Goal: Transaction & Acquisition: Purchase product/service

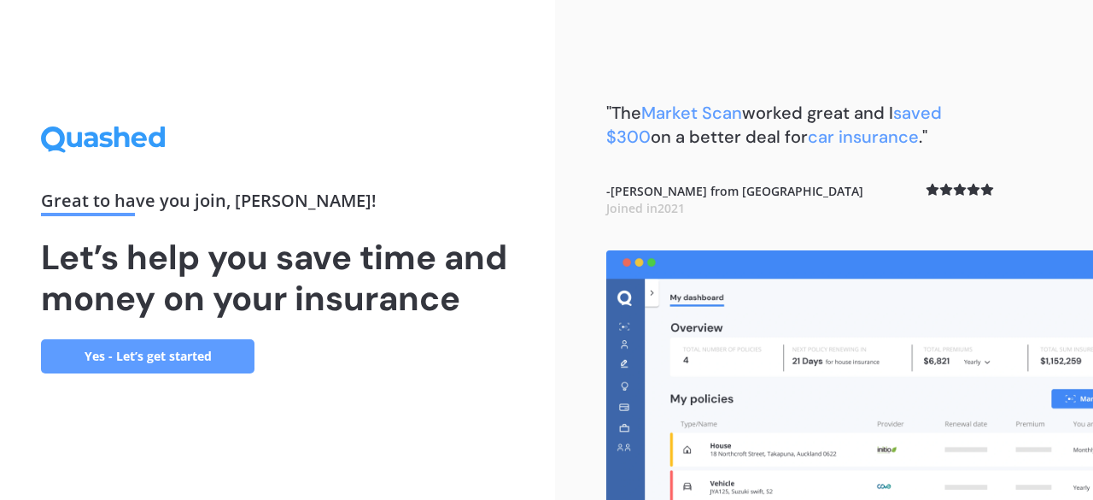
click at [187, 356] on link "Yes - Let’s get started" at bounding box center [148, 356] width 214 height 34
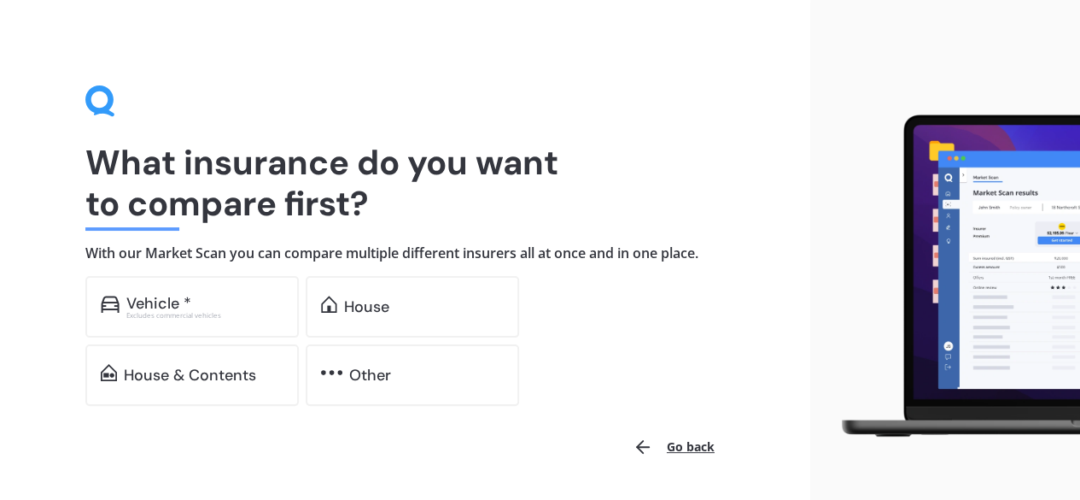
scroll to position [52, 0]
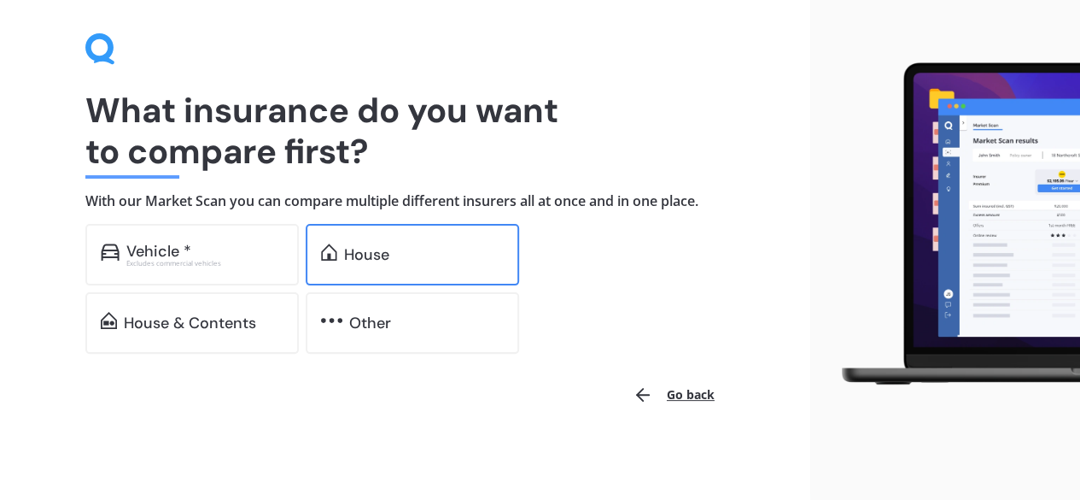
click at [371, 253] on div "House" at bounding box center [366, 254] width 45 height 17
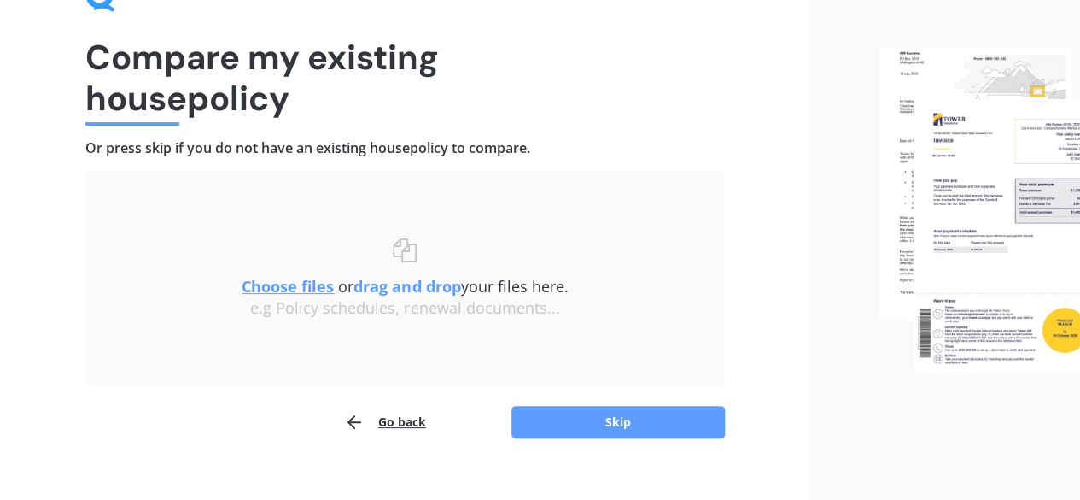
scroll to position [129, 0]
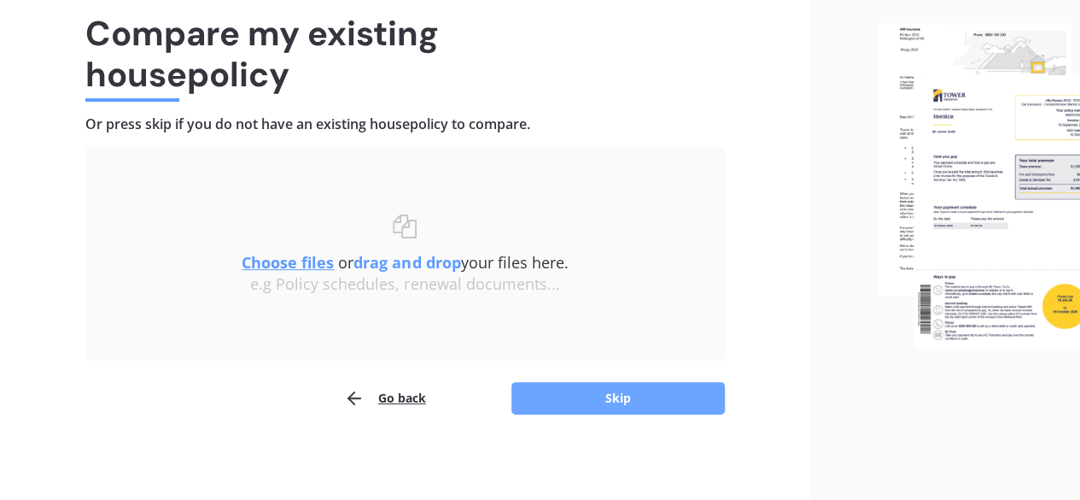
click at [675, 410] on button "Skip" at bounding box center [619, 398] width 214 height 32
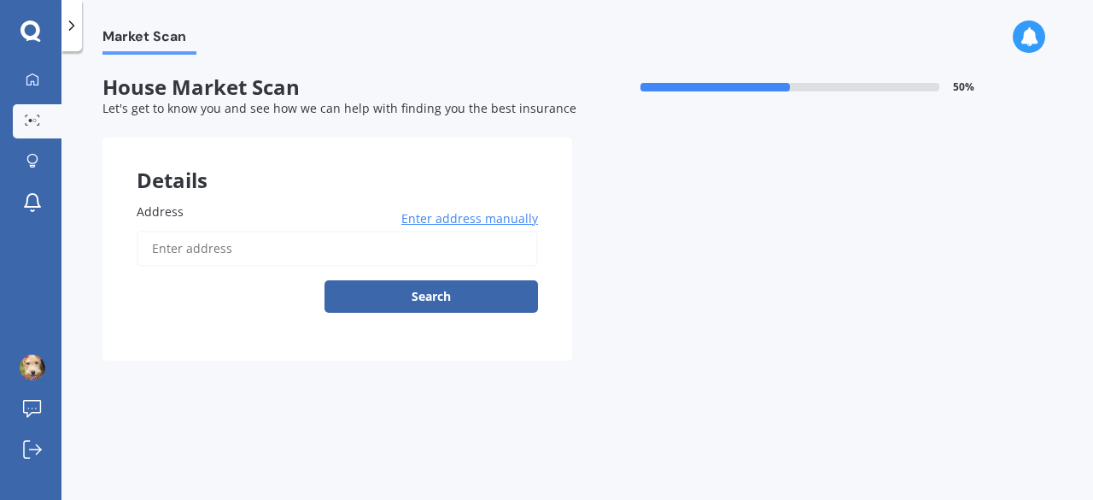
click at [222, 258] on input "Address" at bounding box center [337, 249] width 401 height 36
type input "[STREET_ADDRESS]"
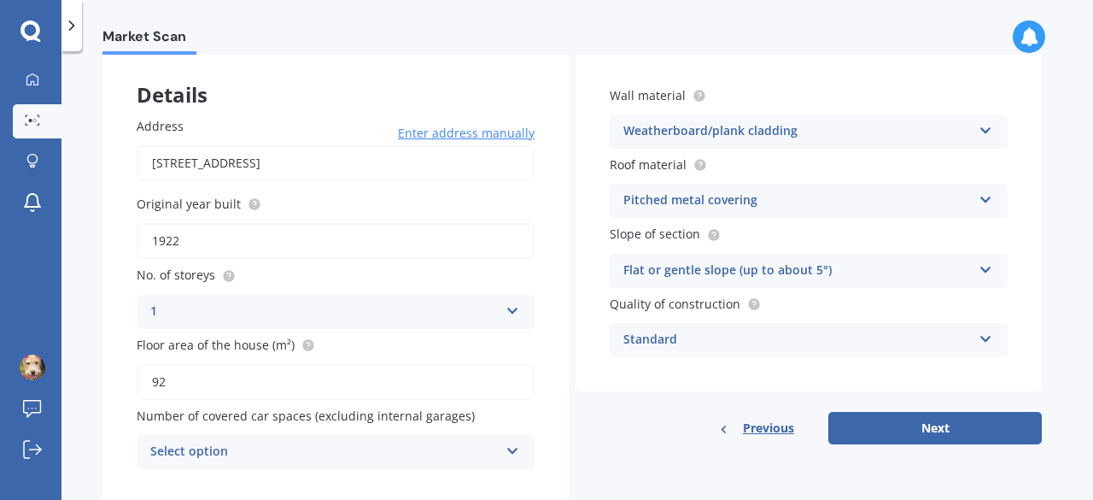
scroll to position [134, 0]
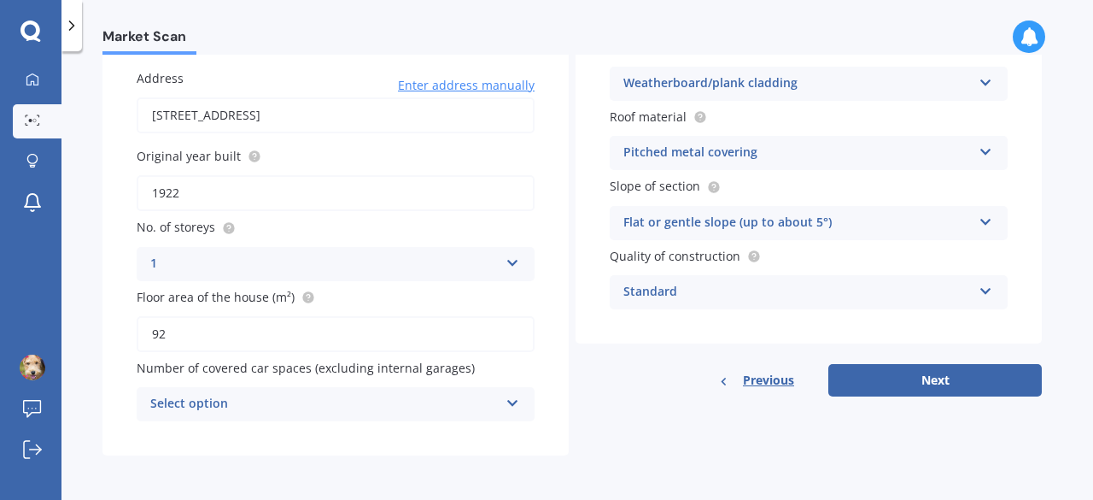
click at [509, 403] on icon at bounding box center [513, 400] width 15 height 12
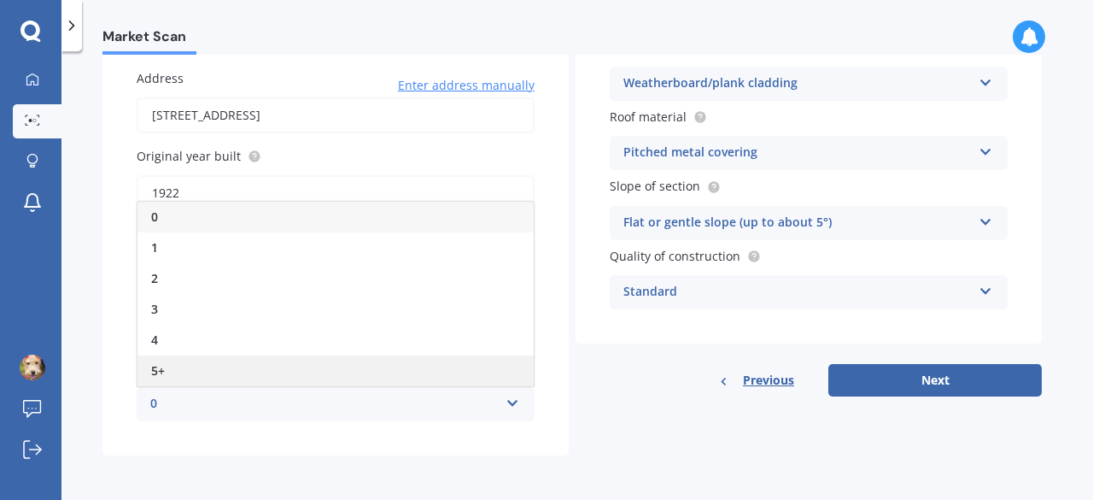
click at [221, 366] on div "5+" at bounding box center [336, 370] width 396 height 31
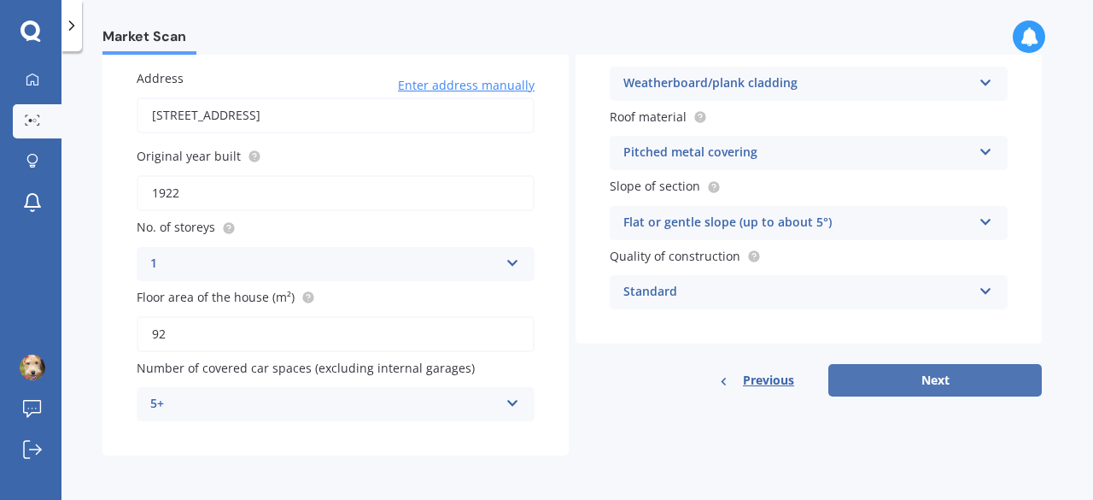
click at [887, 383] on button "Next" at bounding box center [935, 380] width 214 height 32
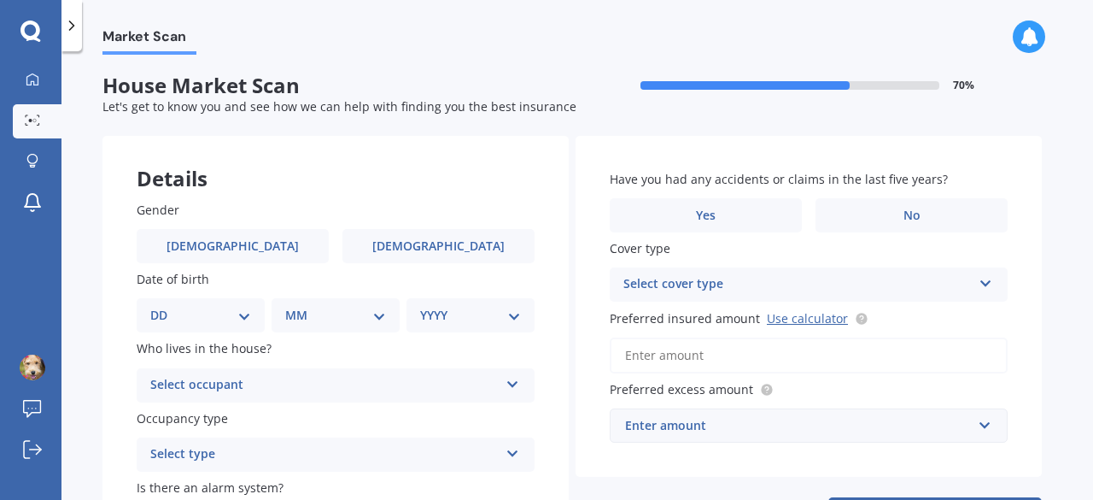
scroll to position [0, 0]
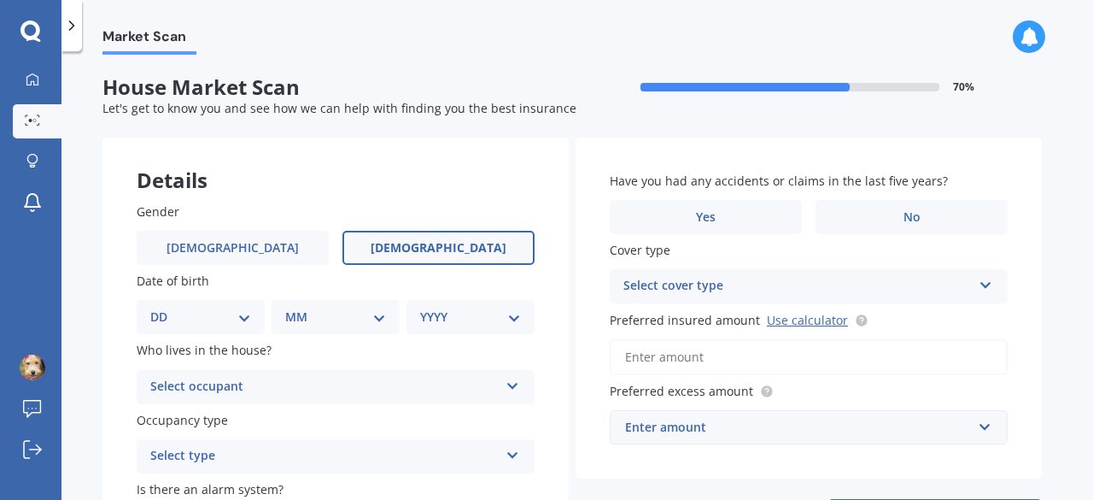
click at [440, 252] on span "[DEMOGRAPHIC_DATA]" at bounding box center [439, 248] width 136 height 15
click at [0, 0] on input "[DEMOGRAPHIC_DATA]" at bounding box center [0, 0] width 0 height 0
click at [247, 319] on select "DD 01 02 03 04 05 06 07 08 09 10 11 12 13 14 15 16 17 18 19 20 21 22 23 24 25 2…" at bounding box center [200, 316] width 101 height 19
click at [367, 177] on div "Details" at bounding box center [335, 163] width 466 height 51
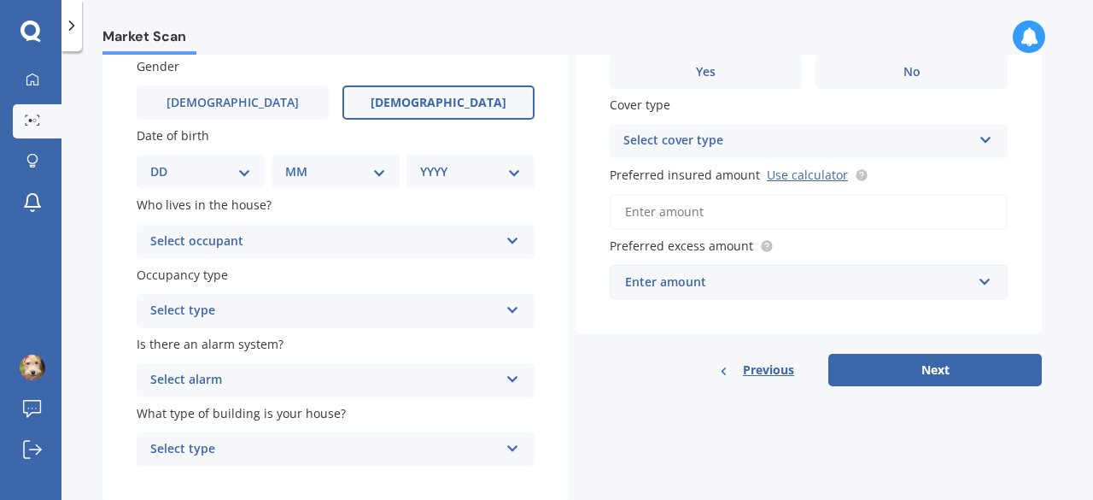
scroll to position [171, 0]
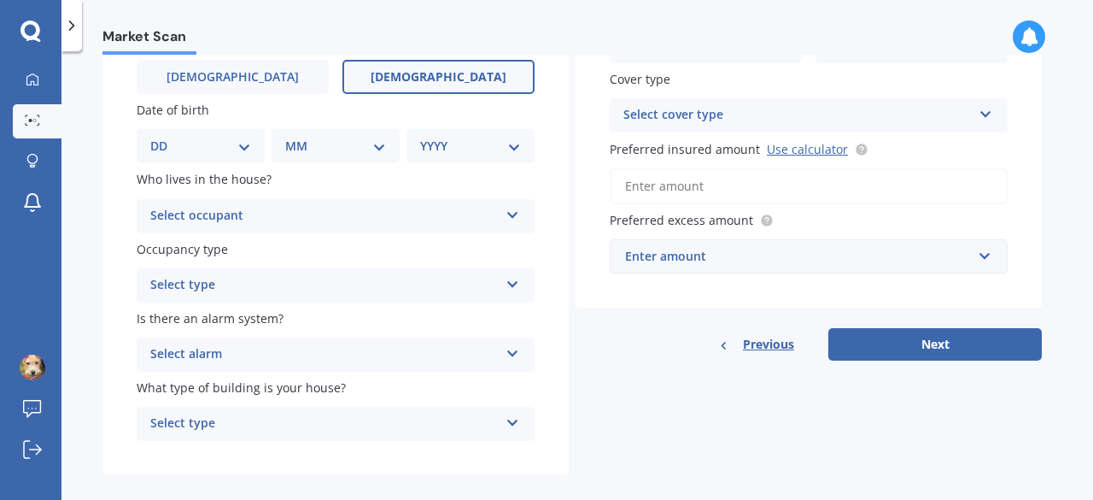
click at [249, 147] on select "DD 01 02 03 04 05 06 07 08 09 10 11 12 13 14 15 16 17 18 19 20 21 22 23 24 25 2…" at bounding box center [200, 146] width 101 height 19
select select "01"
click at [164, 137] on select "DD 01 02 03 04 05 06 07 08 09 10 11 12 13 14 15 16 17 18 19 20 21 22 23 24 25 2…" at bounding box center [200, 146] width 101 height 19
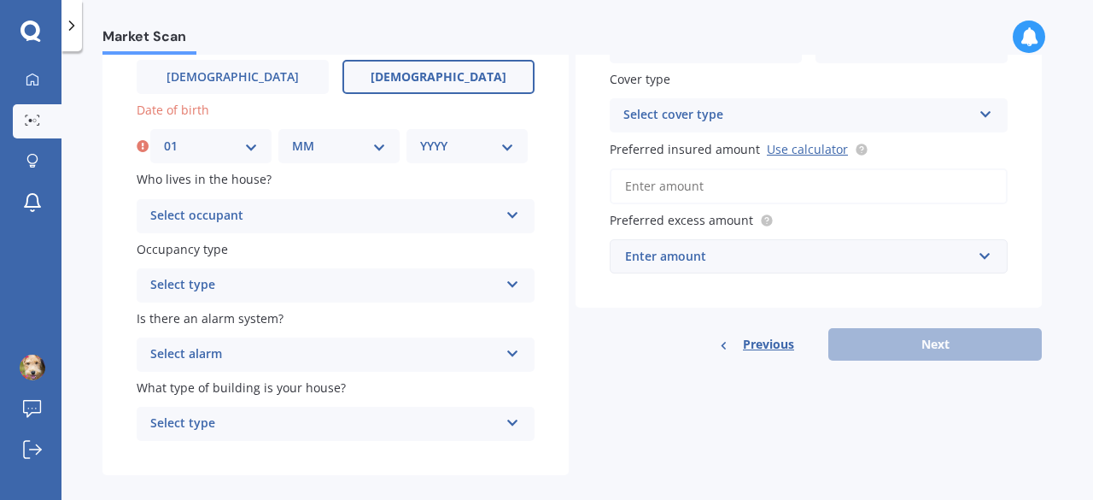
click at [391, 140] on div "MM 01 02 03 04 05 06 07 08 09 10 11 12" at bounding box center [338, 146] width 121 height 34
click at [388, 147] on div "MM 01 02 03 04 05 06 07 08 09 10 11 12" at bounding box center [338, 146] width 121 height 34
click at [374, 149] on select "MM 01 02 03 04 05 06 07 08 09 10 11 12" at bounding box center [339, 146] width 94 height 19
select select "01"
click at [292, 137] on select "MM 01 02 03 04 05 06 07 08 09 10 11 12" at bounding box center [339, 146] width 94 height 19
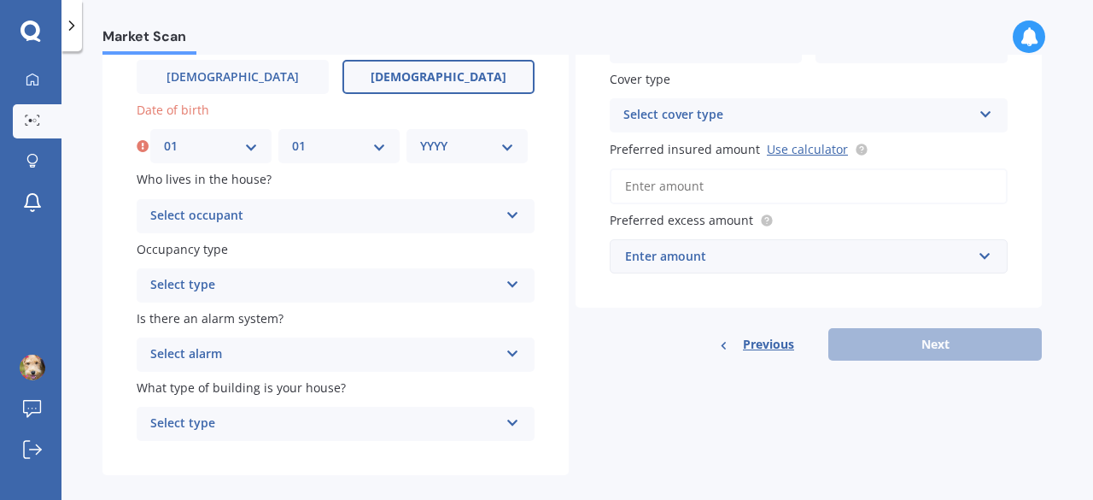
click at [506, 152] on select "YYYY 2009 2008 2007 2006 2005 2004 2003 2002 2001 2000 1999 1998 1997 1996 1995…" at bounding box center [467, 146] width 94 height 19
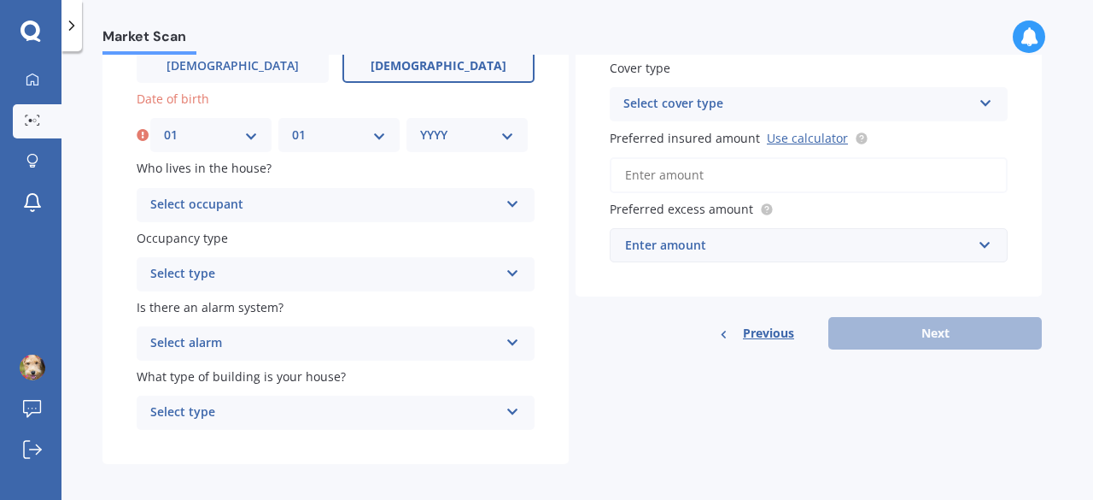
scroll to position [191, 0]
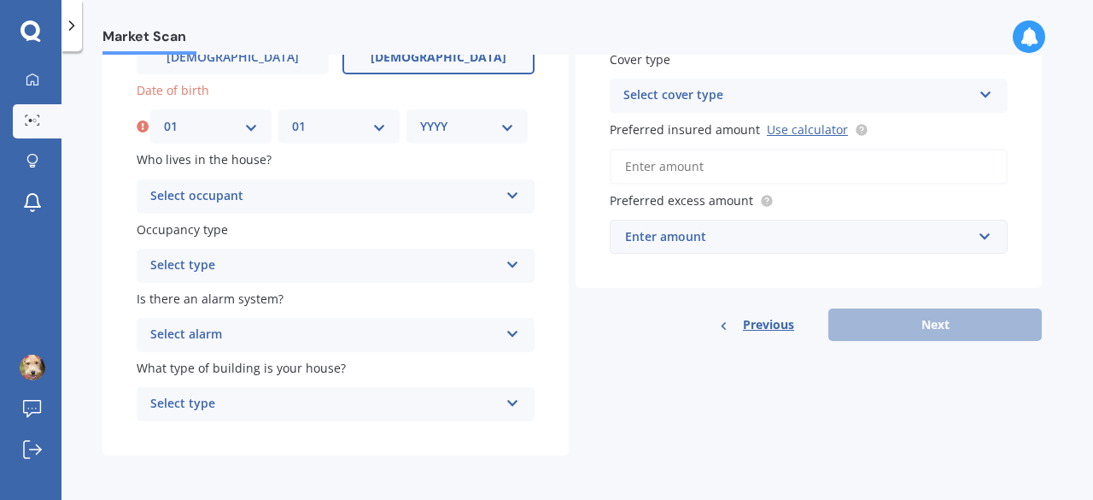
click at [506, 126] on select "YYYY 2009 2008 2007 2006 2005 2004 2003 2002 2001 2000 1999 1998 1997 1996 1995…" at bounding box center [467, 126] width 94 height 19
select select "1960"
click at [420, 117] on select "YYYY 2009 2008 2007 2006 2005 2004 2003 2002 2001 2000 1999 1998 1997 1996 1995…" at bounding box center [467, 126] width 94 height 19
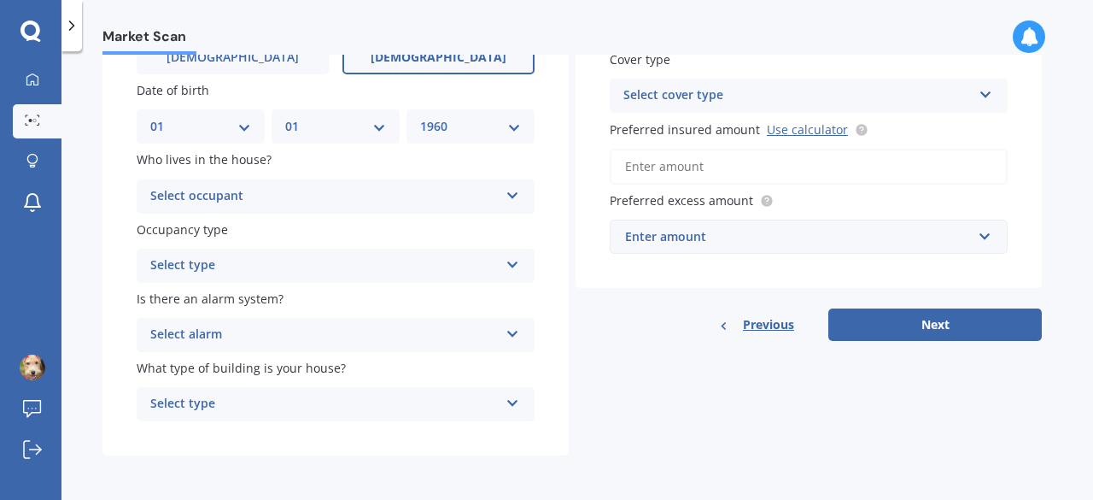
click at [278, 204] on div "Select occupant" at bounding box center [324, 196] width 348 height 20
click at [220, 233] on div "Owner" at bounding box center [336, 229] width 396 height 31
click at [259, 271] on div "Select type" at bounding box center [324, 265] width 348 height 20
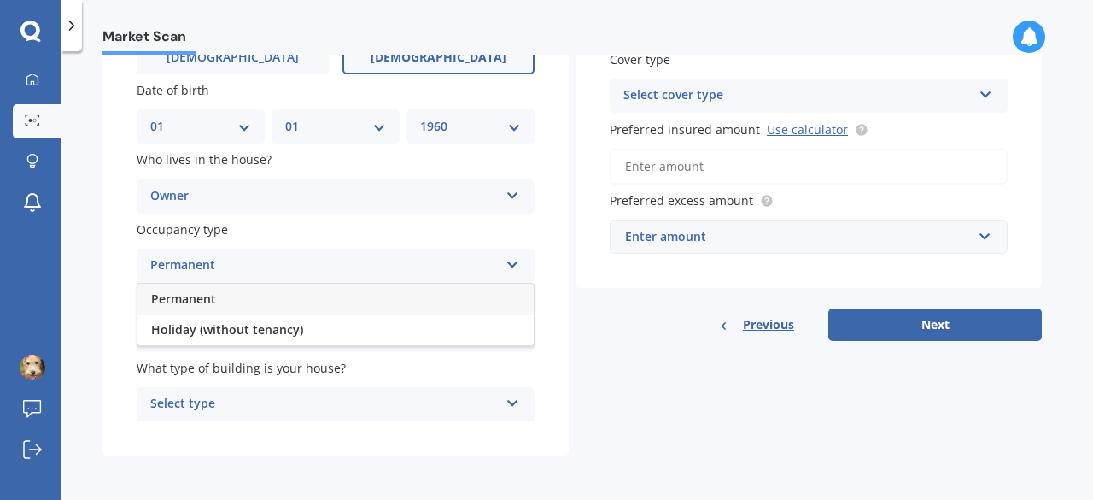
click at [237, 303] on div "Permanent" at bounding box center [336, 299] width 396 height 31
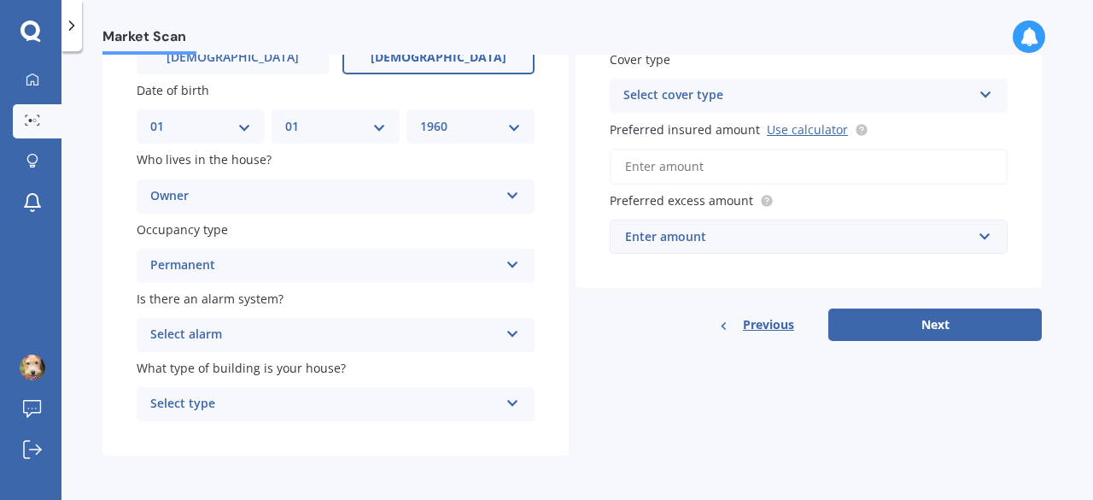
click at [299, 338] on div "Select alarm" at bounding box center [324, 335] width 348 height 20
drag, startPoint x: 162, startPoint y: 436, endPoint x: 226, endPoint y: 419, distance: 66.3
click at [163, 436] on span "No" at bounding box center [159, 429] width 17 height 16
click at [508, 402] on icon at bounding box center [513, 400] width 15 height 12
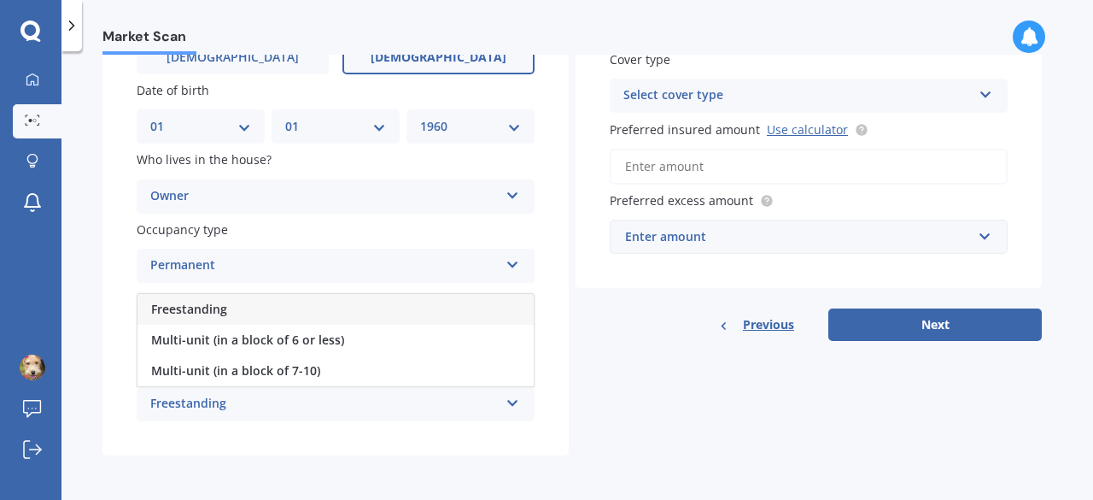
click at [309, 308] on div "Freestanding" at bounding box center [336, 309] width 396 height 31
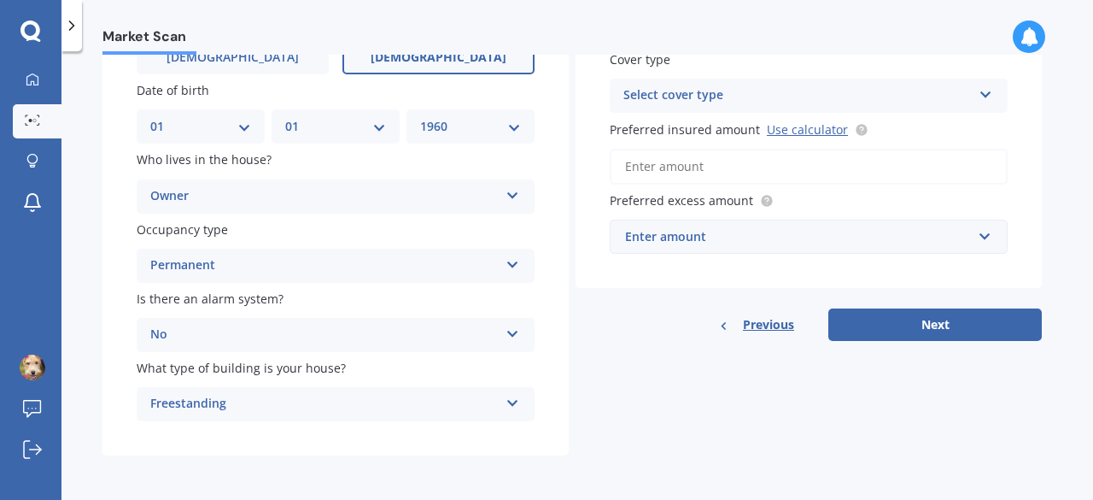
scroll to position [20, 0]
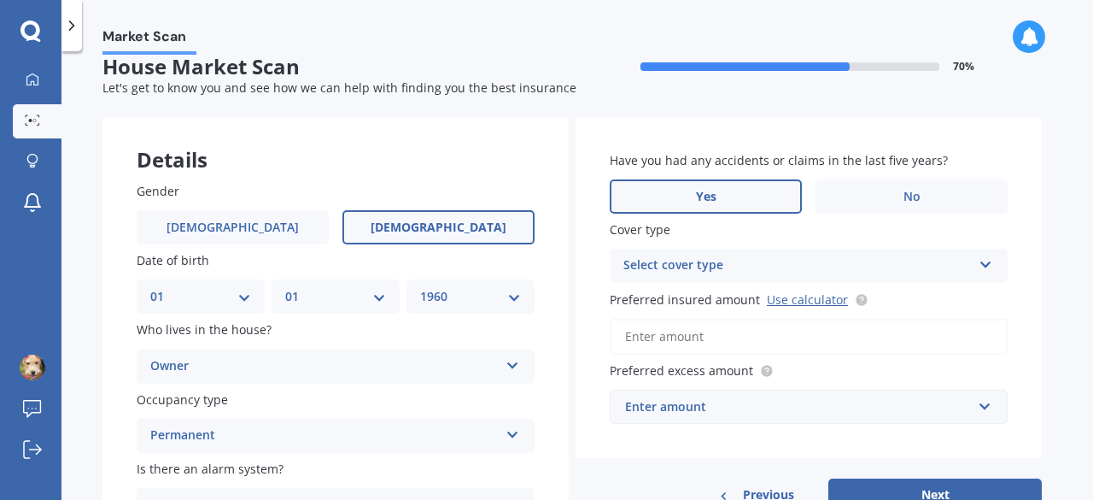
click at [777, 190] on label "Yes" at bounding box center [706, 196] width 192 height 34
click at [0, 0] on input "Yes" at bounding box center [0, 0] width 0 height 0
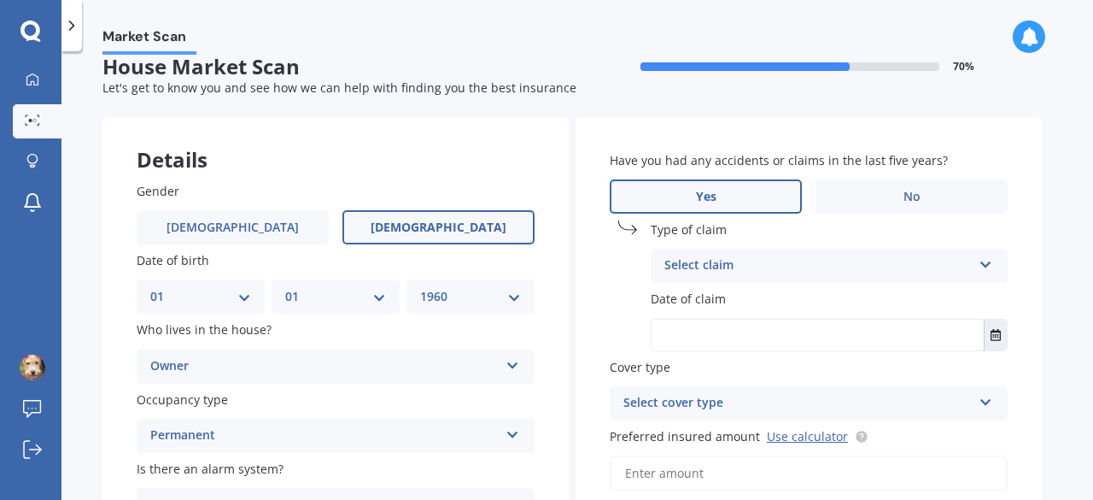
click at [841, 265] on div "Select claim" at bounding box center [817, 265] width 307 height 20
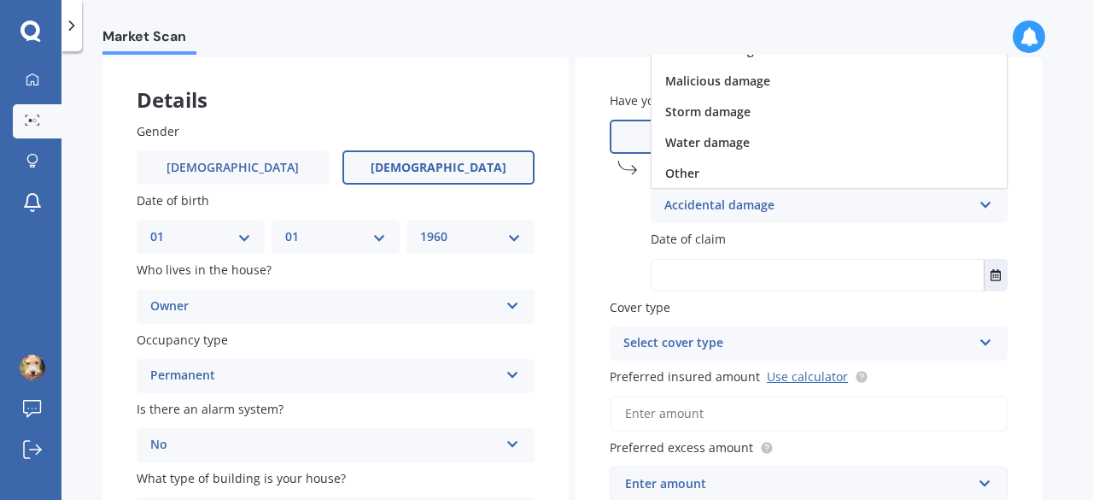
scroll to position [106, 0]
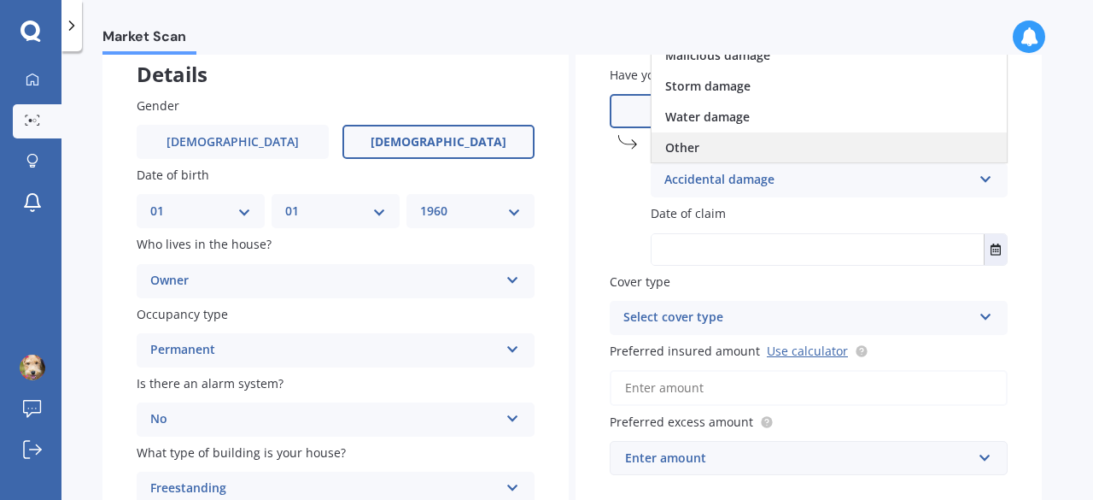
click at [702, 144] on div "Other" at bounding box center [829, 147] width 355 height 31
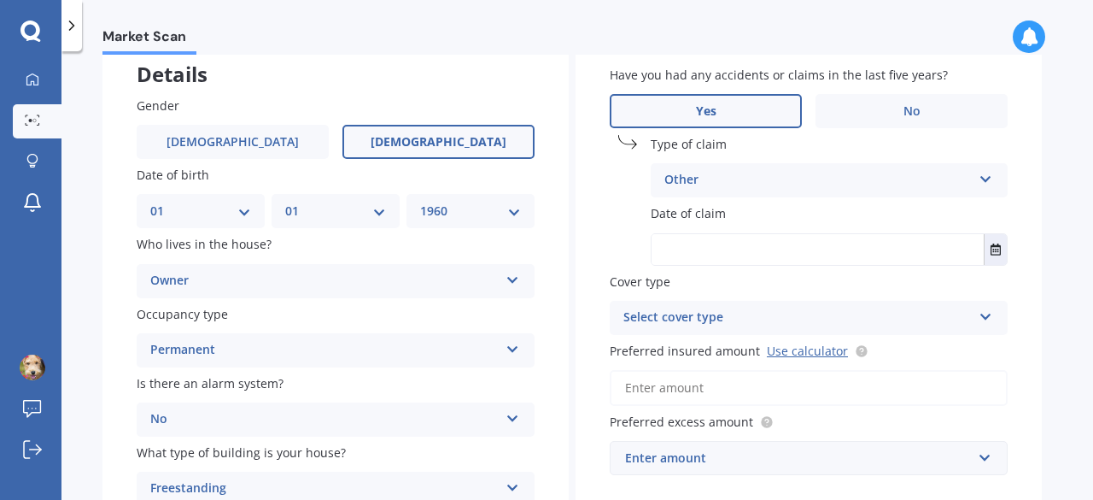
click at [715, 180] on div "Other" at bounding box center [817, 180] width 307 height 20
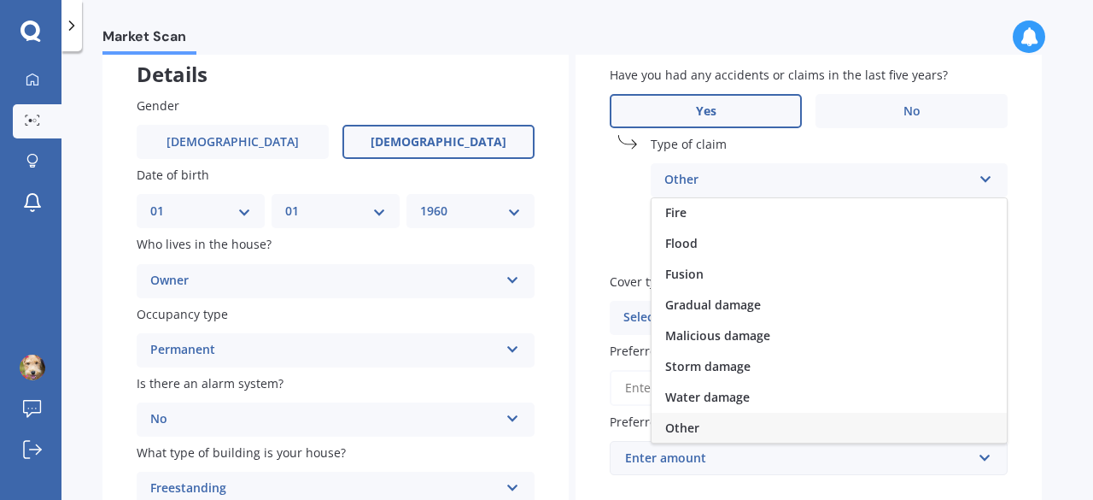
click at [629, 214] on div "Date of claim" at bounding box center [809, 234] width 398 height 61
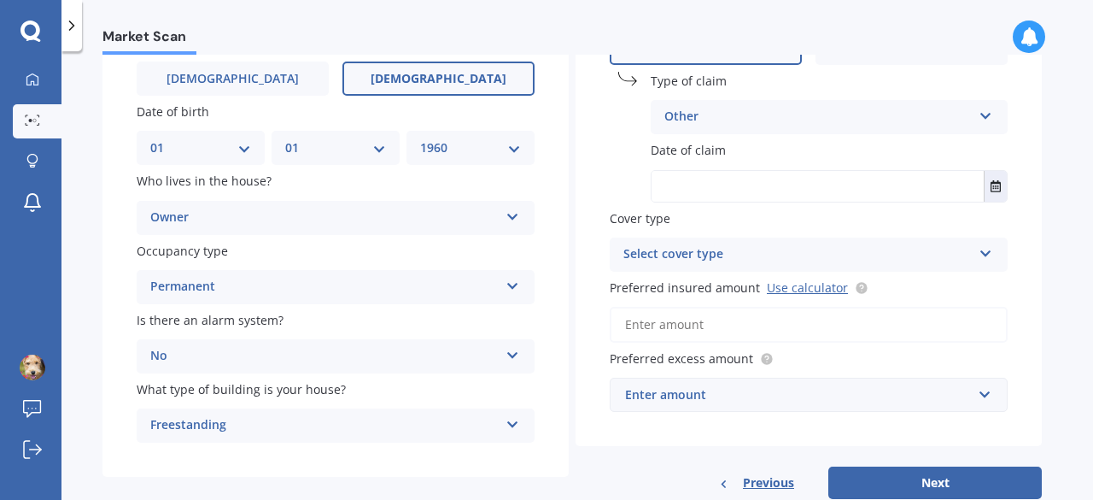
scroll to position [191, 0]
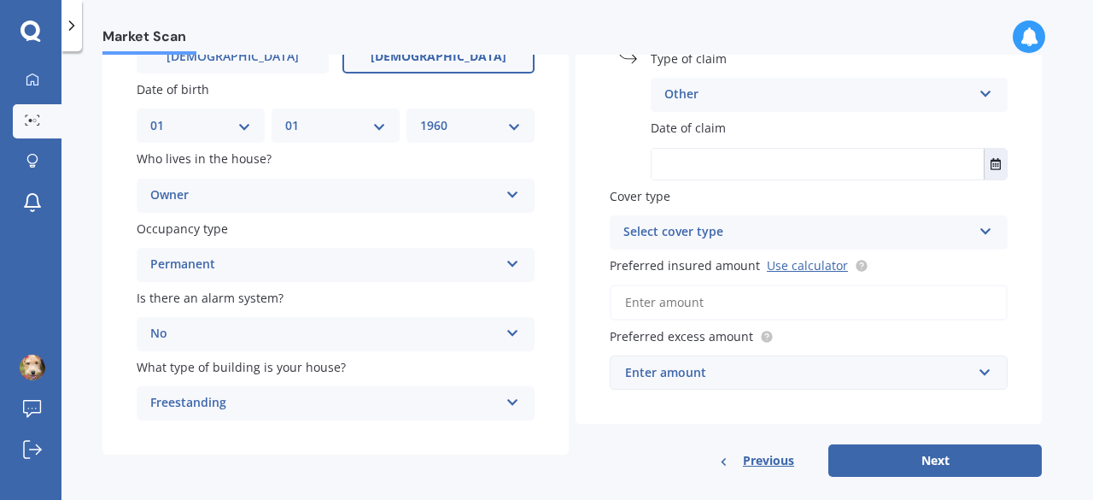
click at [690, 168] on input "text" at bounding box center [818, 164] width 332 height 31
click at [992, 158] on icon "Select date" at bounding box center [996, 164] width 10 height 12
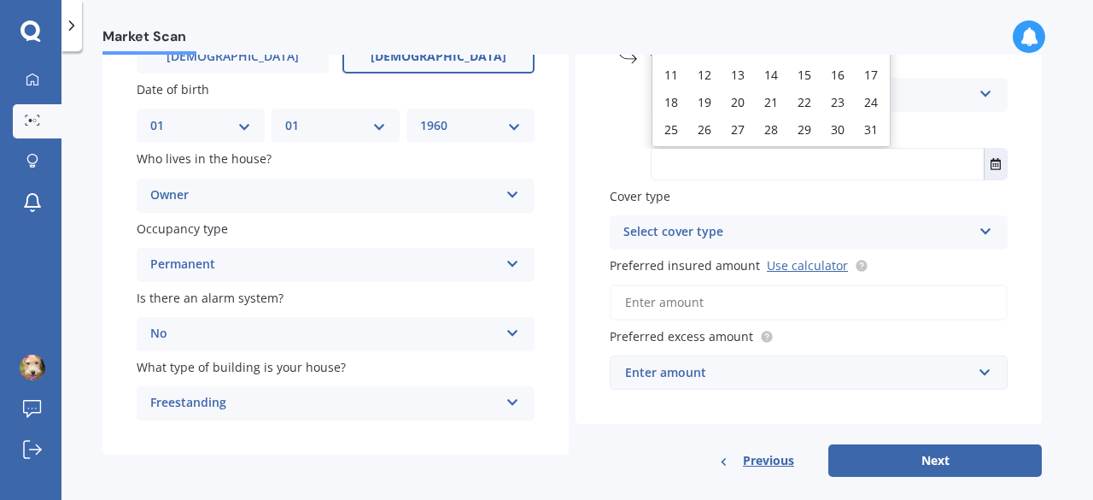
scroll to position [0, 0]
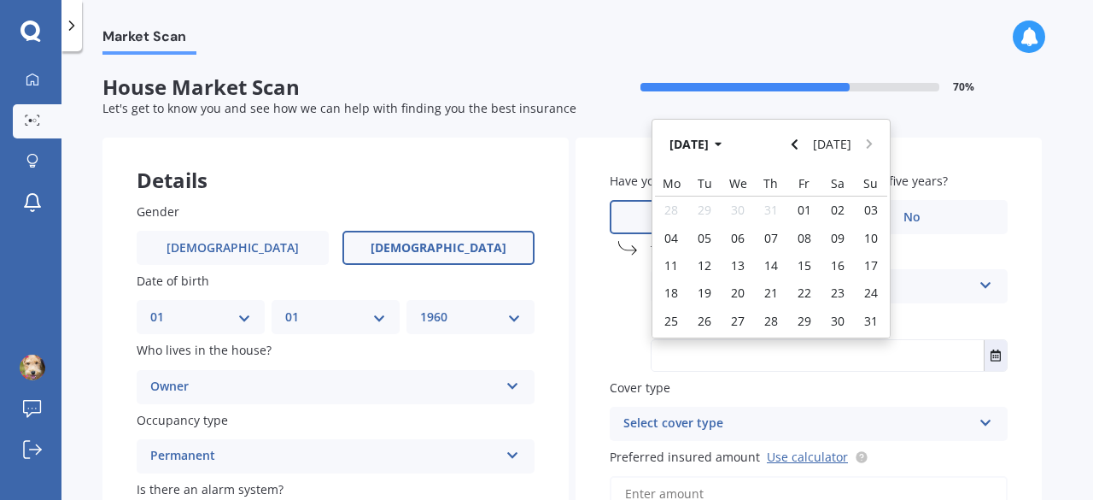
click at [858, 144] on div "[DATE] [DATE]" at bounding box center [771, 145] width 237 height 50
click at [723, 148] on button "[DATE]" at bounding box center [698, 144] width 73 height 31
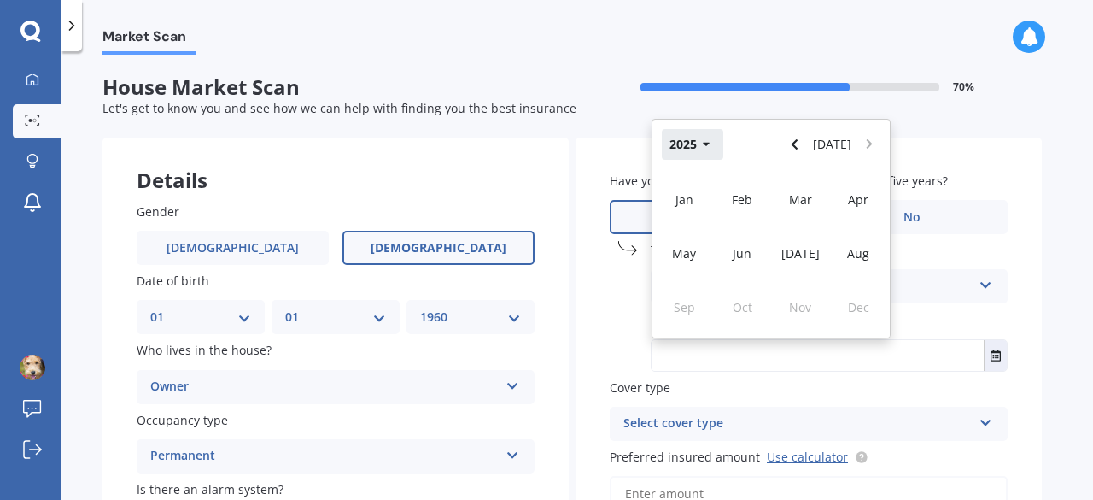
click at [706, 143] on icon "button" at bounding box center [707, 144] width 8 height 12
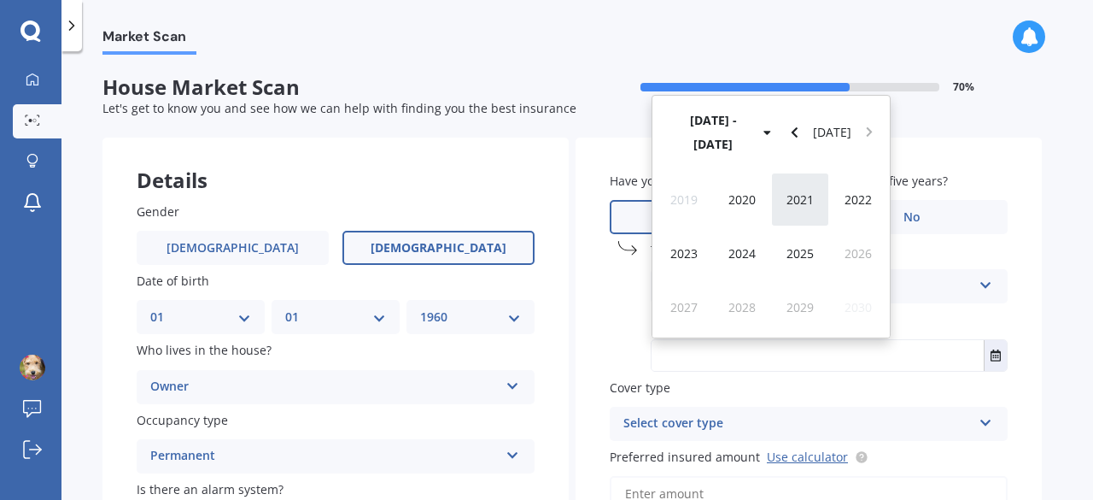
click at [806, 213] on div "2021" at bounding box center [800, 200] width 58 height 54
click at [794, 190] on div "Mar" at bounding box center [800, 200] width 58 height 54
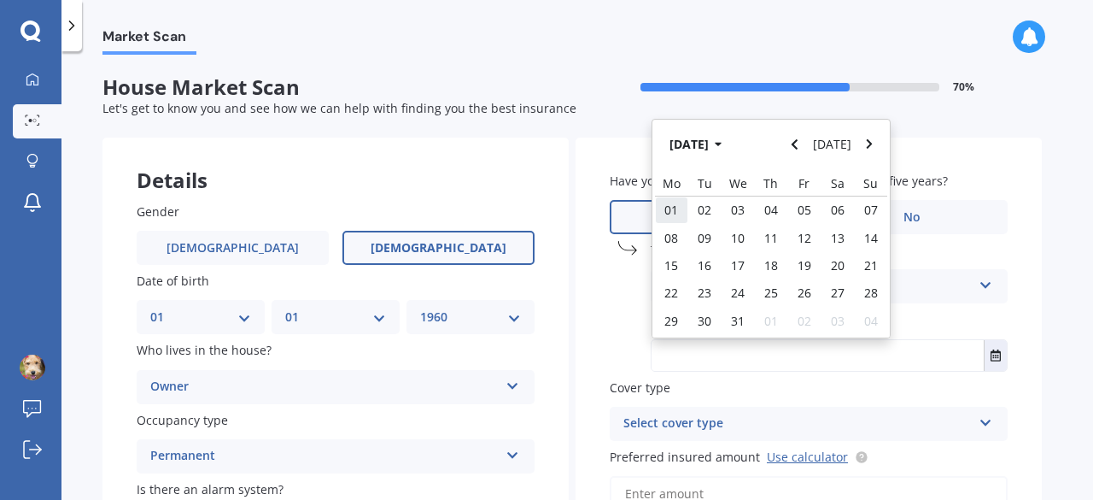
click at [671, 203] on span "01" at bounding box center [671, 210] width 14 height 16
type input "[DATE]"
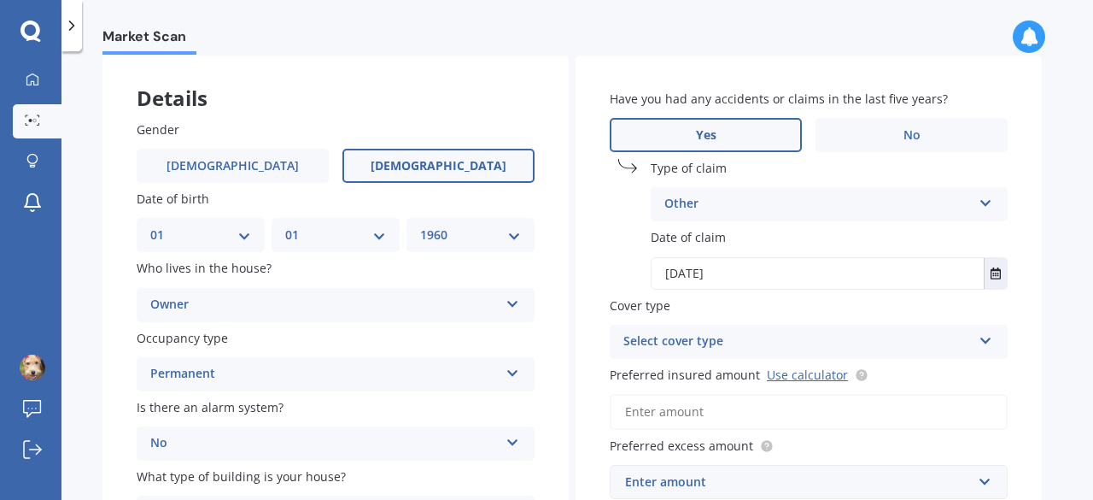
scroll to position [171, 0]
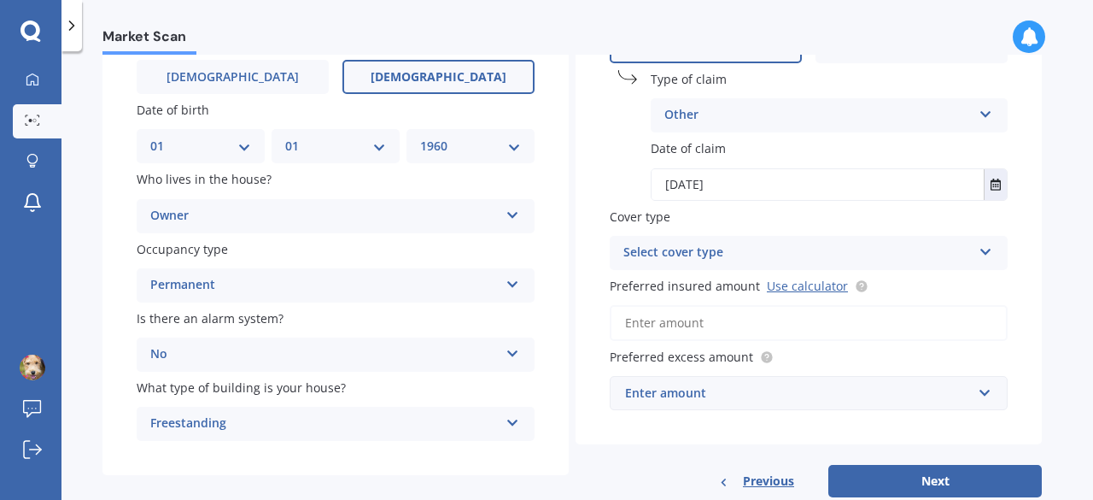
click at [774, 255] on div "Select cover type" at bounding box center [797, 253] width 348 height 20
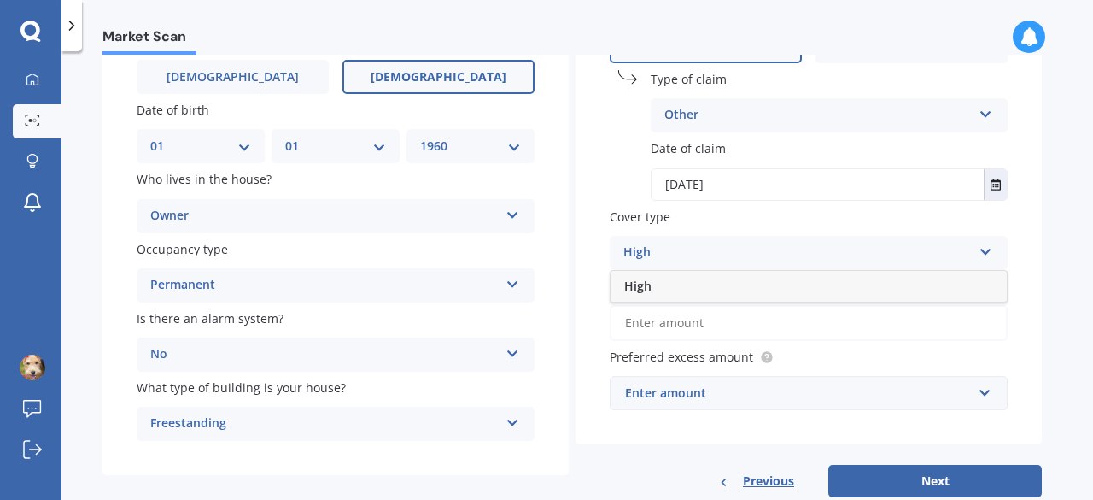
click at [883, 266] on div "High High" at bounding box center [809, 253] width 398 height 34
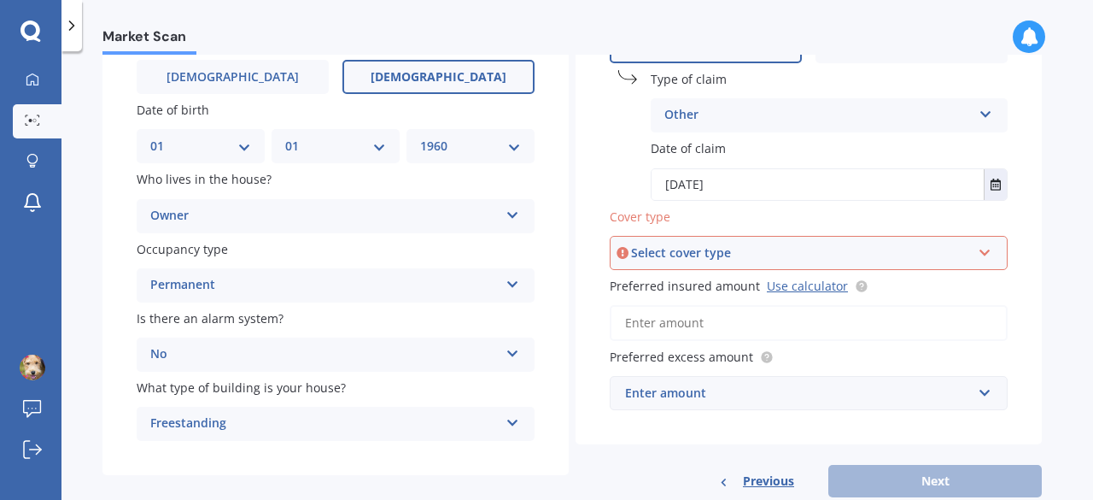
click at [752, 251] on div "Select cover type" at bounding box center [801, 252] width 340 height 19
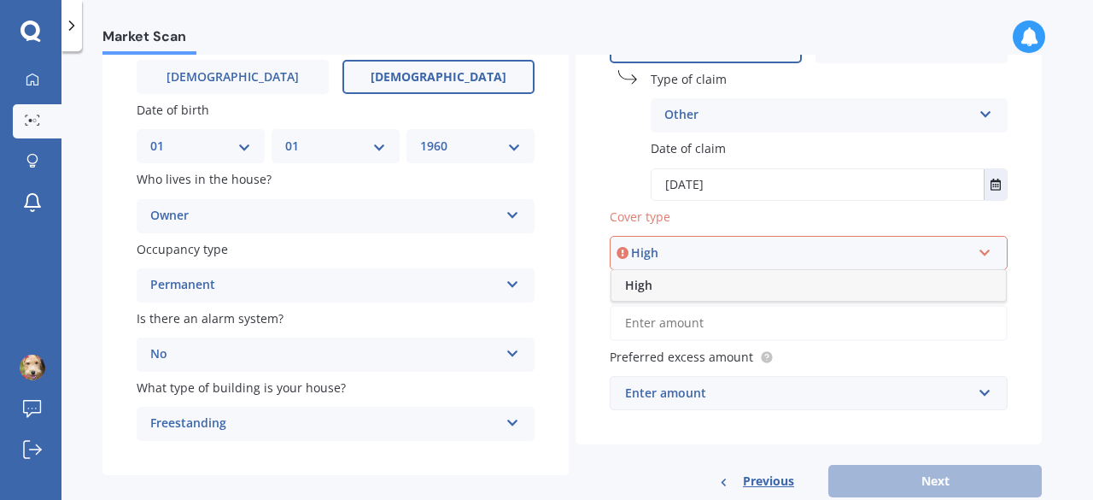
click at [650, 286] on span "High" at bounding box center [638, 285] width 27 height 16
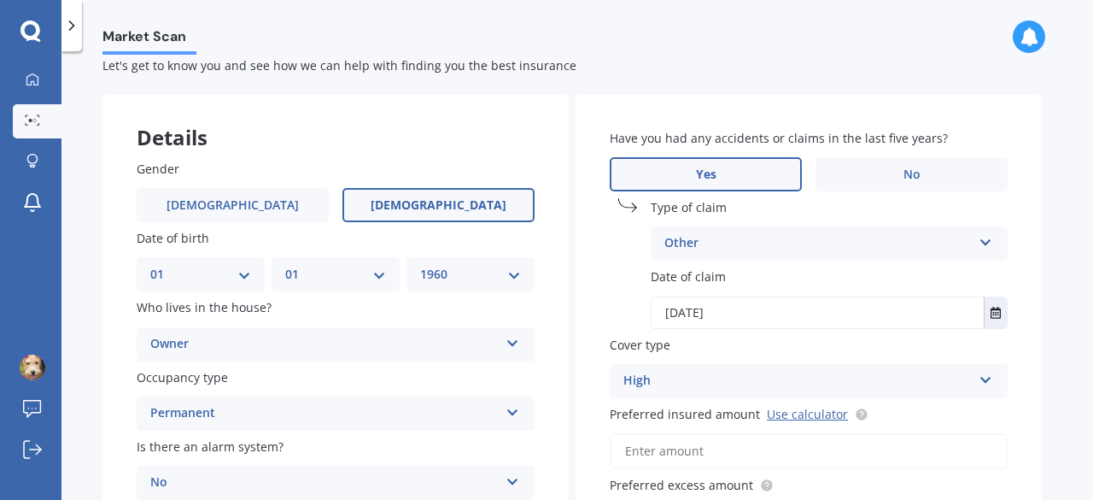
scroll to position [0, 0]
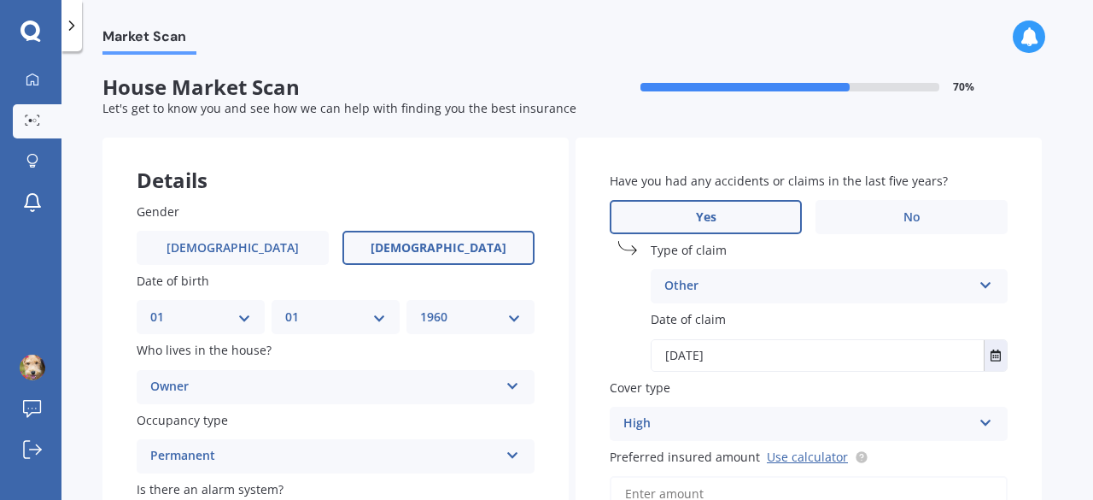
click at [738, 220] on label "Yes" at bounding box center [706, 217] width 192 height 34
click at [0, 0] on input "Yes" at bounding box center [0, 0] width 0 height 0
click at [892, 213] on label "No" at bounding box center [912, 217] width 192 height 34
click at [0, 0] on input "No" at bounding box center [0, 0] width 0 height 0
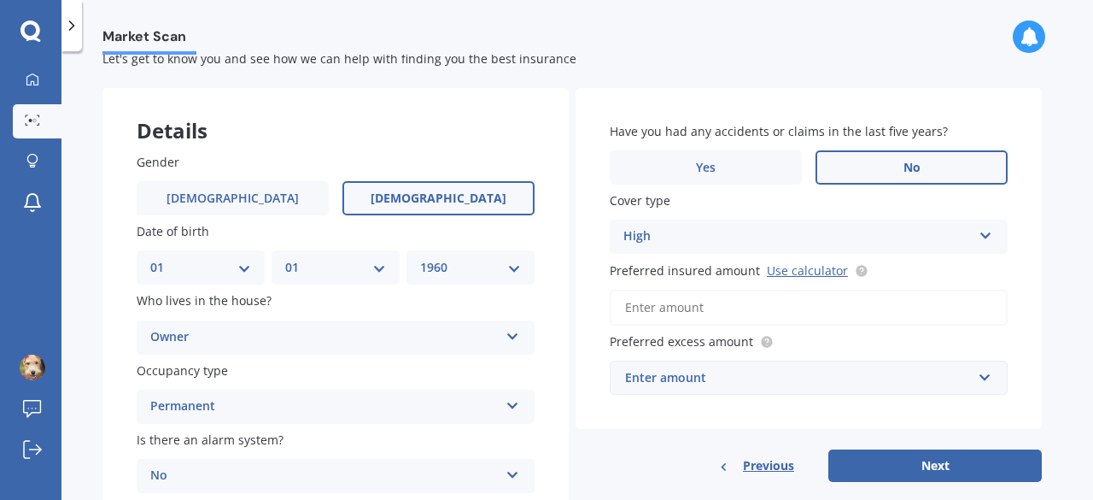
scroll to position [85, 0]
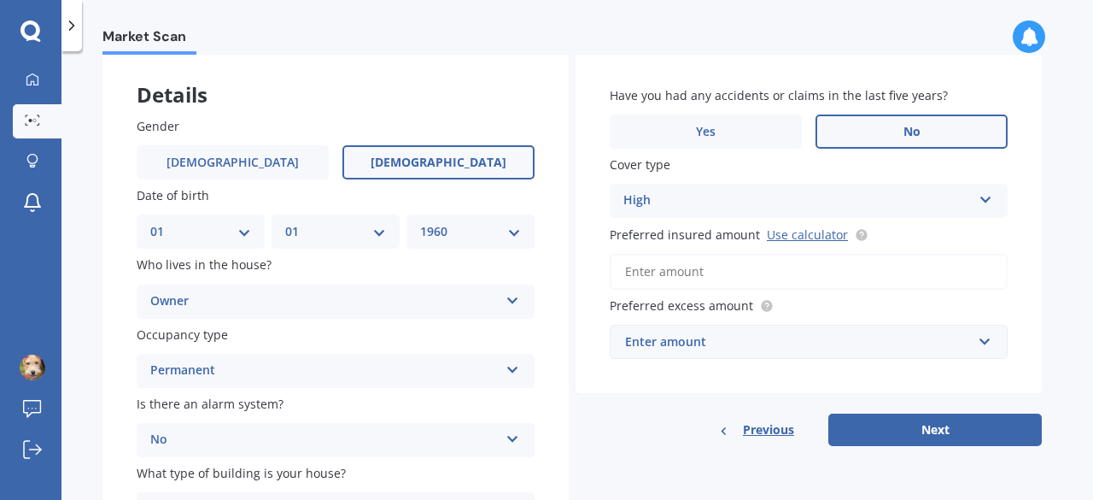
click at [866, 205] on div "High" at bounding box center [797, 200] width 348 height 20
click at [690, 235] on div "High" at bounding box center [809, 234] width 396 height 31
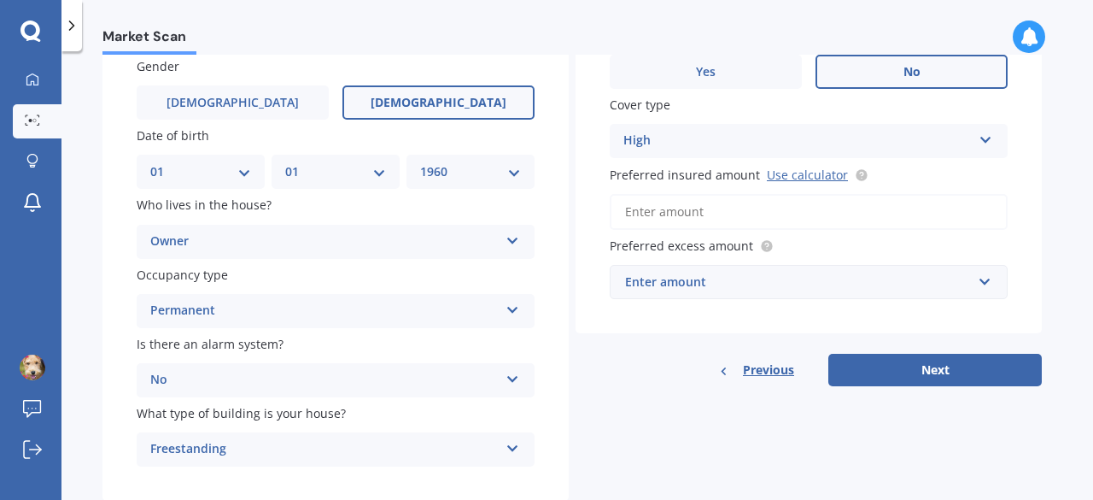
scroll to position [171, 0]
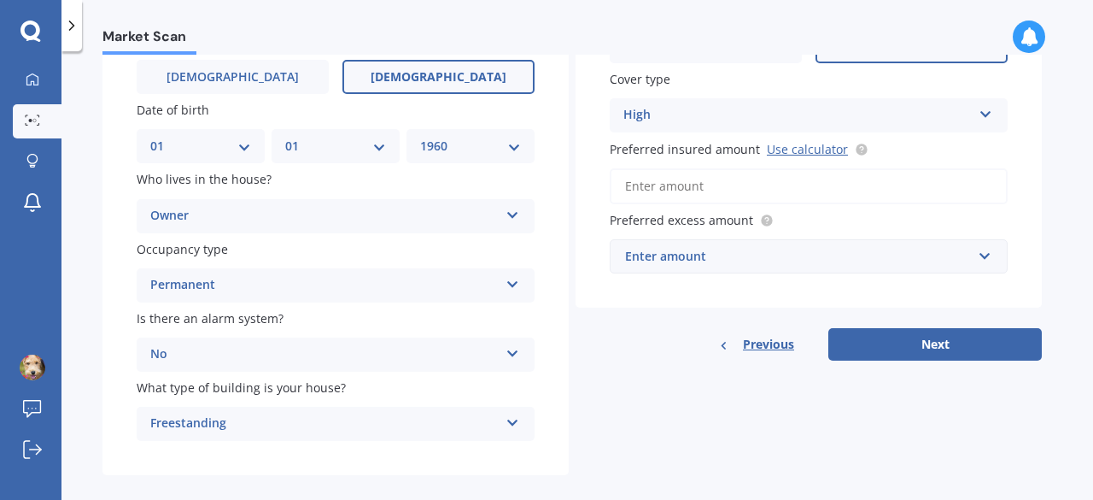
click at [767, 185] on input "Preferred insured amount Use calculator" at bounding box center [809, 186] width 398 height 36
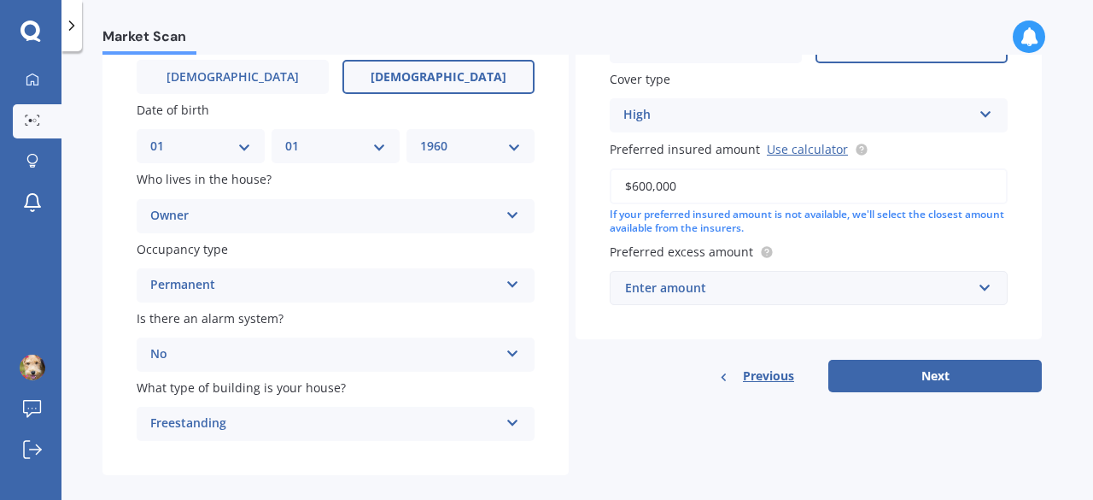
type input "$600,000"
click at [808, 284] on div "Enter amount" at bounding box center [798, 287] width 347 height 19
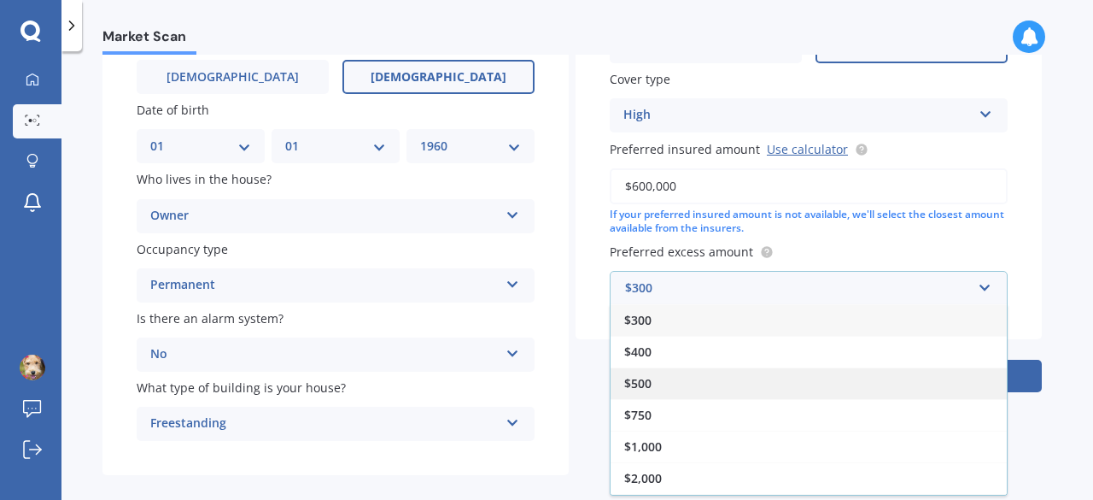
click at [662, 372] on div "$500" at bounding box center [809, 383] width 396 height 32
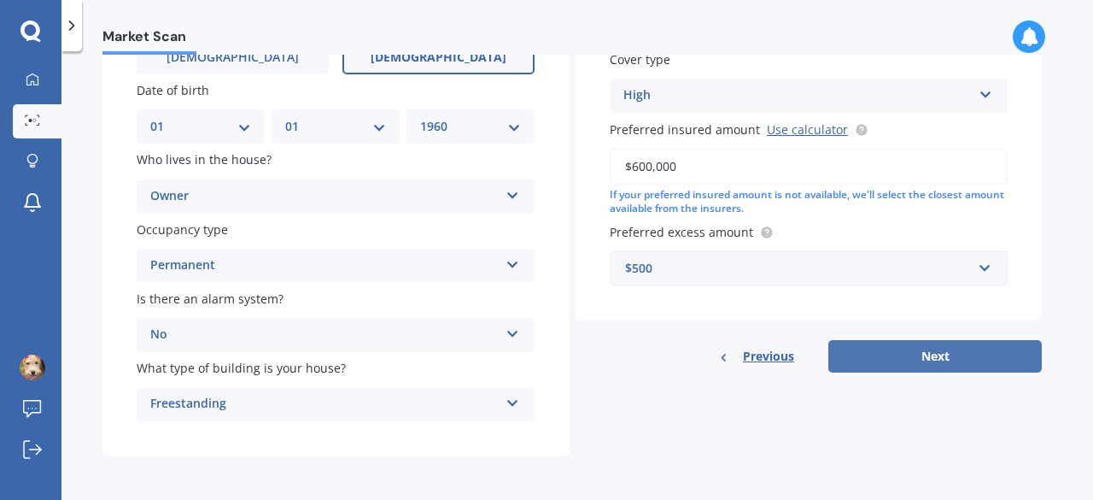
click at [907, 349] on button "Next" at bounding box center [935, 356] width 214 height 32
select select "01"
select select "1960"
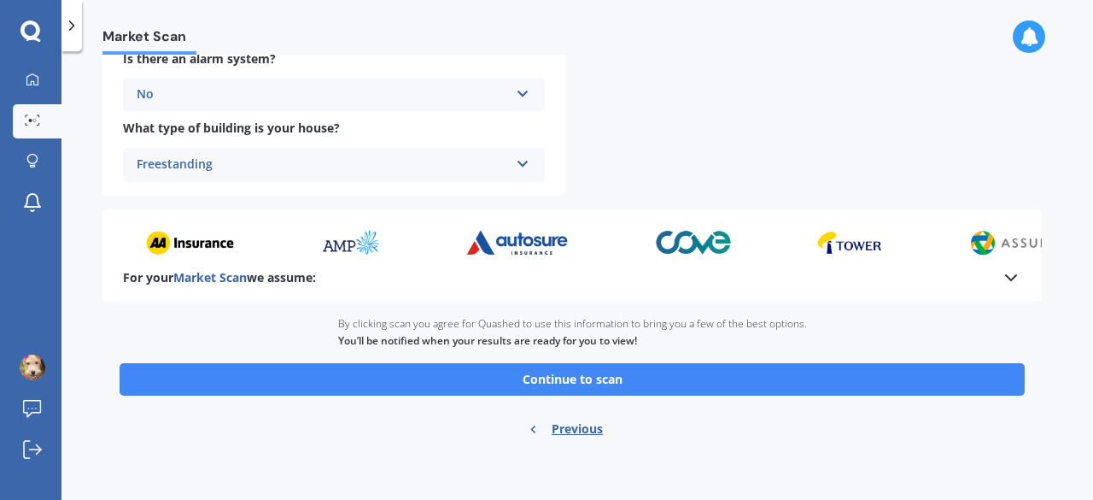
scroll to position [733, 0]
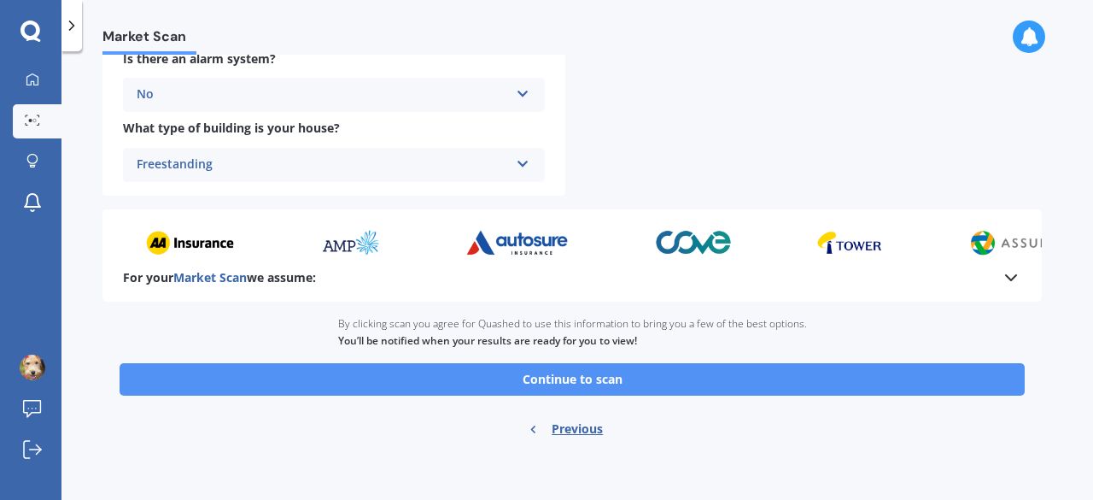
click at [569, 371] on button "Continue to scan" at bounding box center [572, 379] width 905 height 32
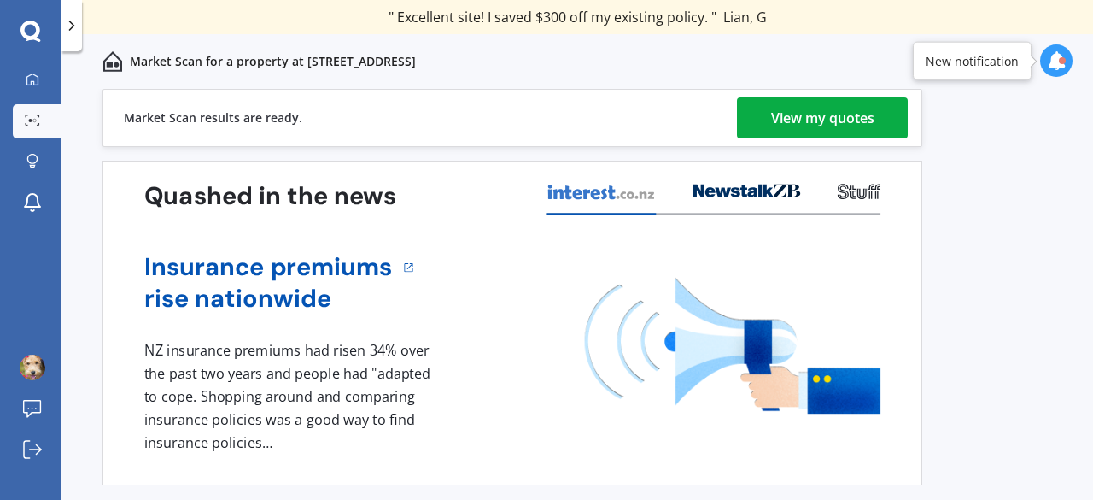
click at [828, 114] on div "View my quotes" at bounding box center [822, 117] width 103 height 41
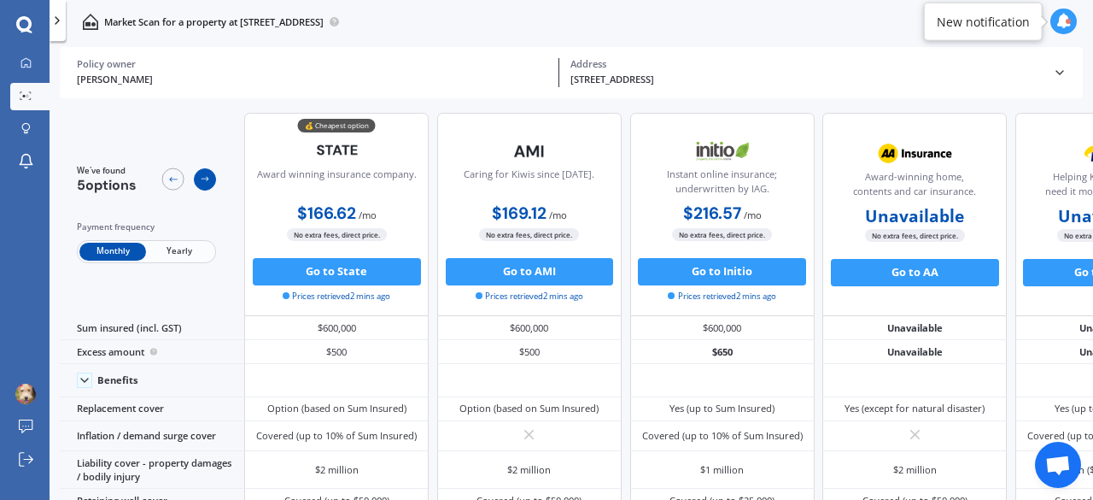
click at [200, 179] on icon at bounding box center [205, 178] width 11 height 11
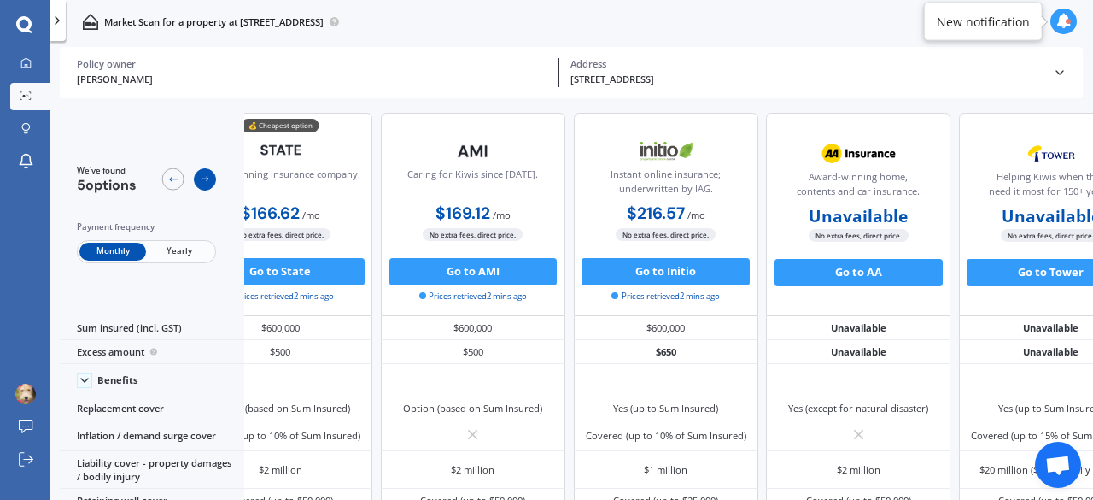
scroll to position [0, 141]
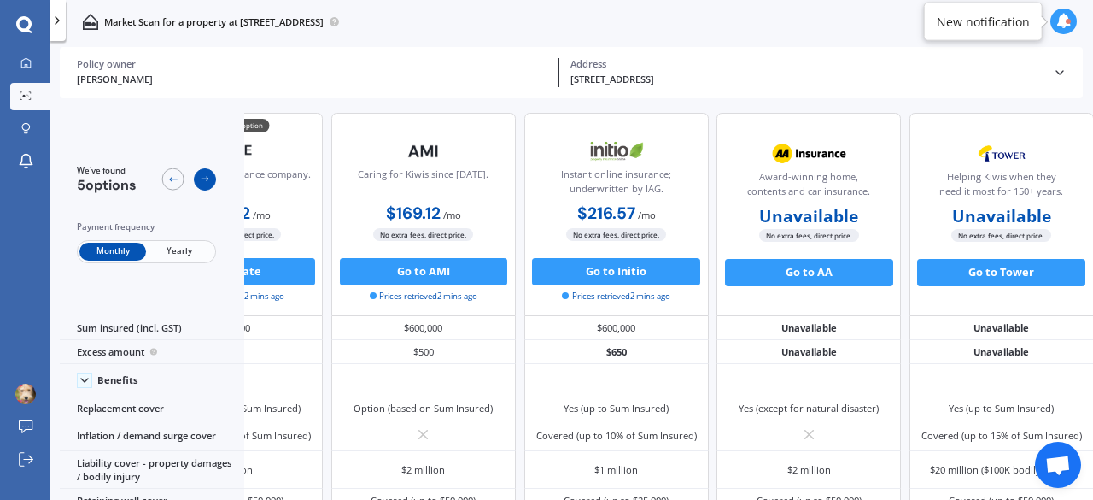
click at [202, 179] on icon at bounding box center [205, 179] width 8 height 5
click at [172, 183] on icon at bounding box center [172, 178] width 11 height 11
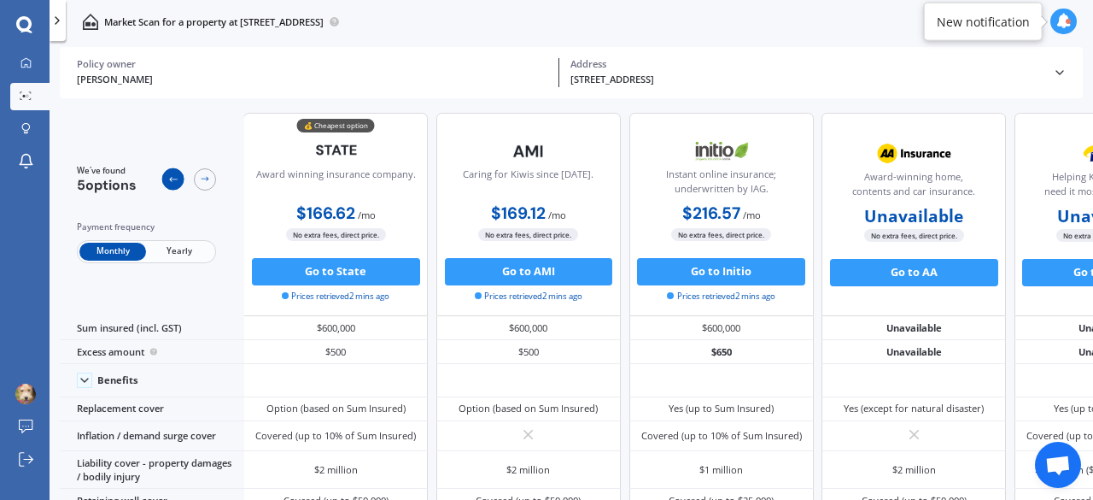
scroll to position [0, 0]
click at [172, 183] on icon at bounding box center [172, 178] width 11 height 11
